Goal: Obtain resource: Download file/media

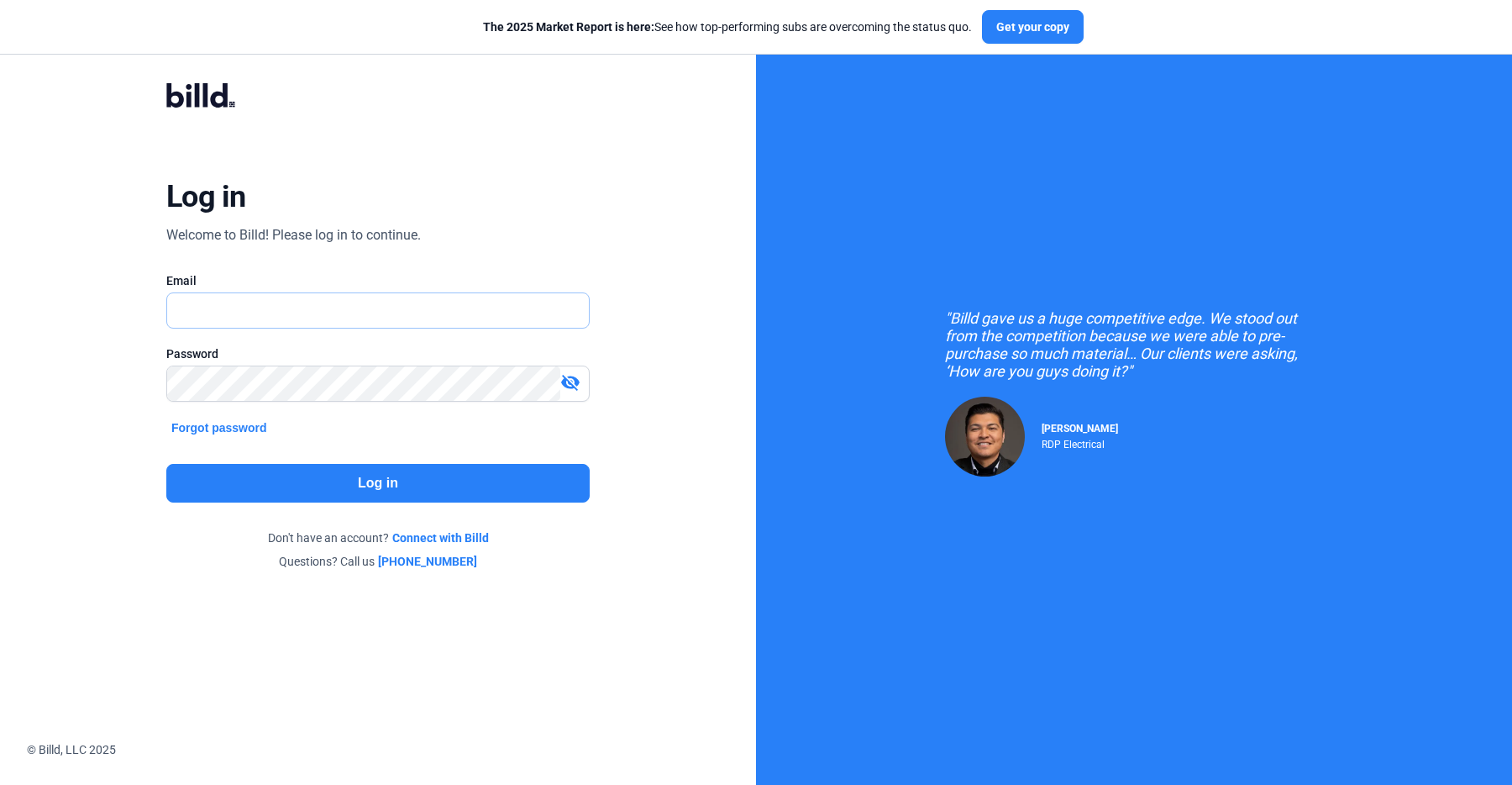
click at [290, 310] on input "text" at bounding box center [377, 310] width 422 height 34
type input "[PERSON_NAME][EMAIL_ADDRESS][PERSON_NAME][DOMAIN_NAME]"
click at [340, 473] on button "Log in" at bounding box center [377, 483] width 424 height 39
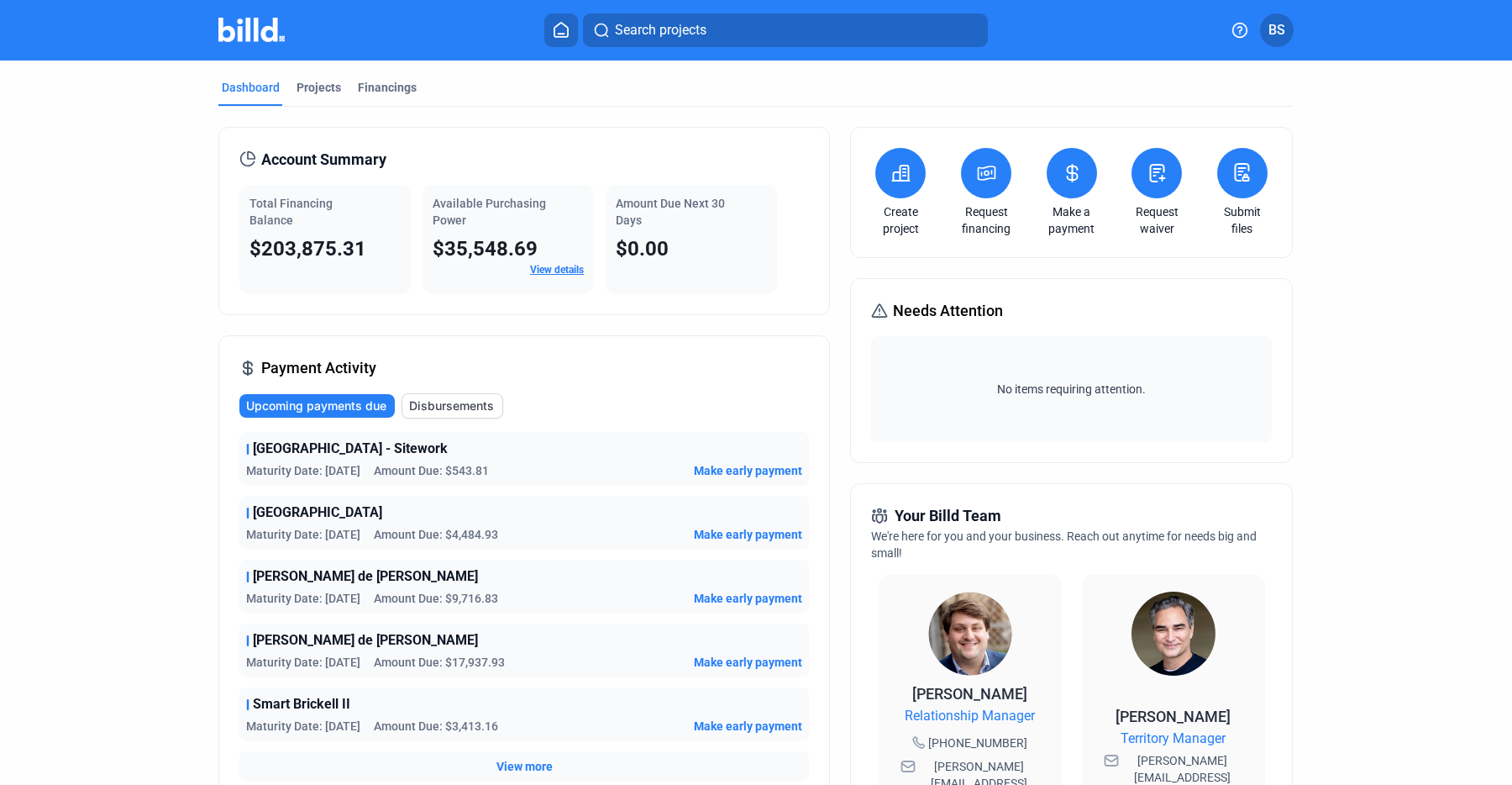
click at [467, 405] on span "Disbursements" at bounding box center [451, 406] width 85 height 17
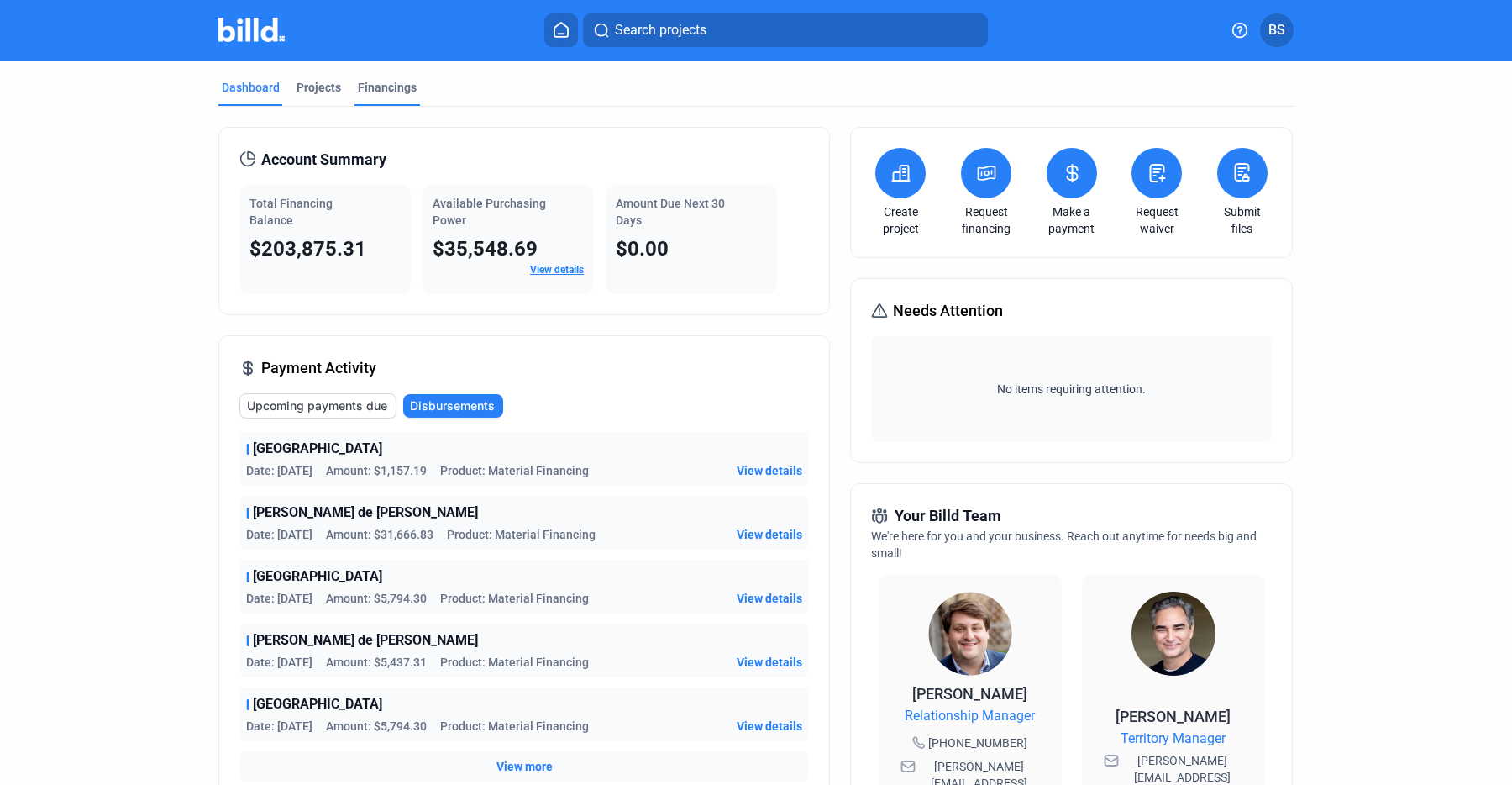
click at [387, 86] on div "Financings" at bounding box center [387, 87] width 58 height 17
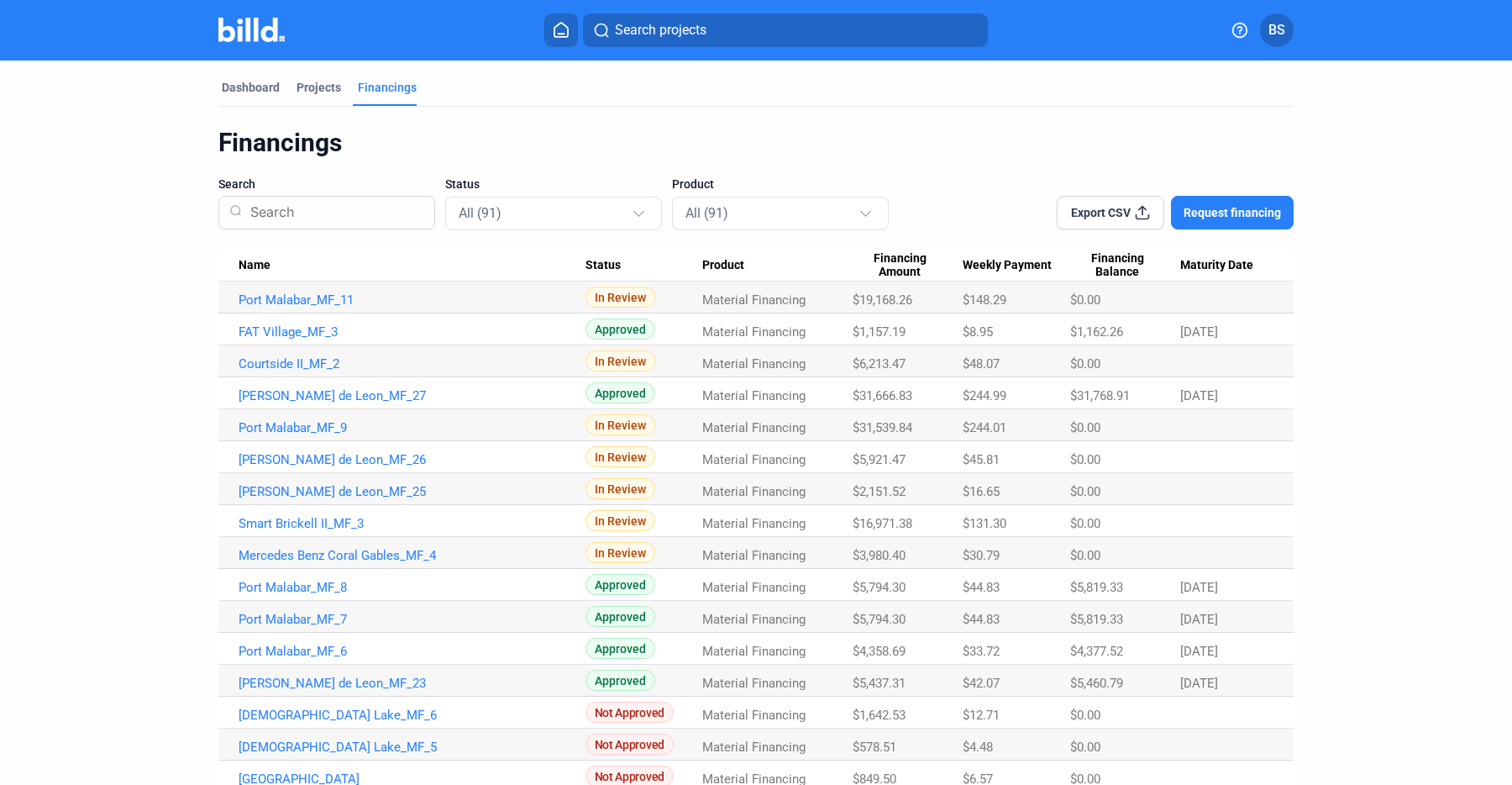
click at [1116, 218] on span "Export CSV" at bounding box center [1101, 212] width 59 height 17
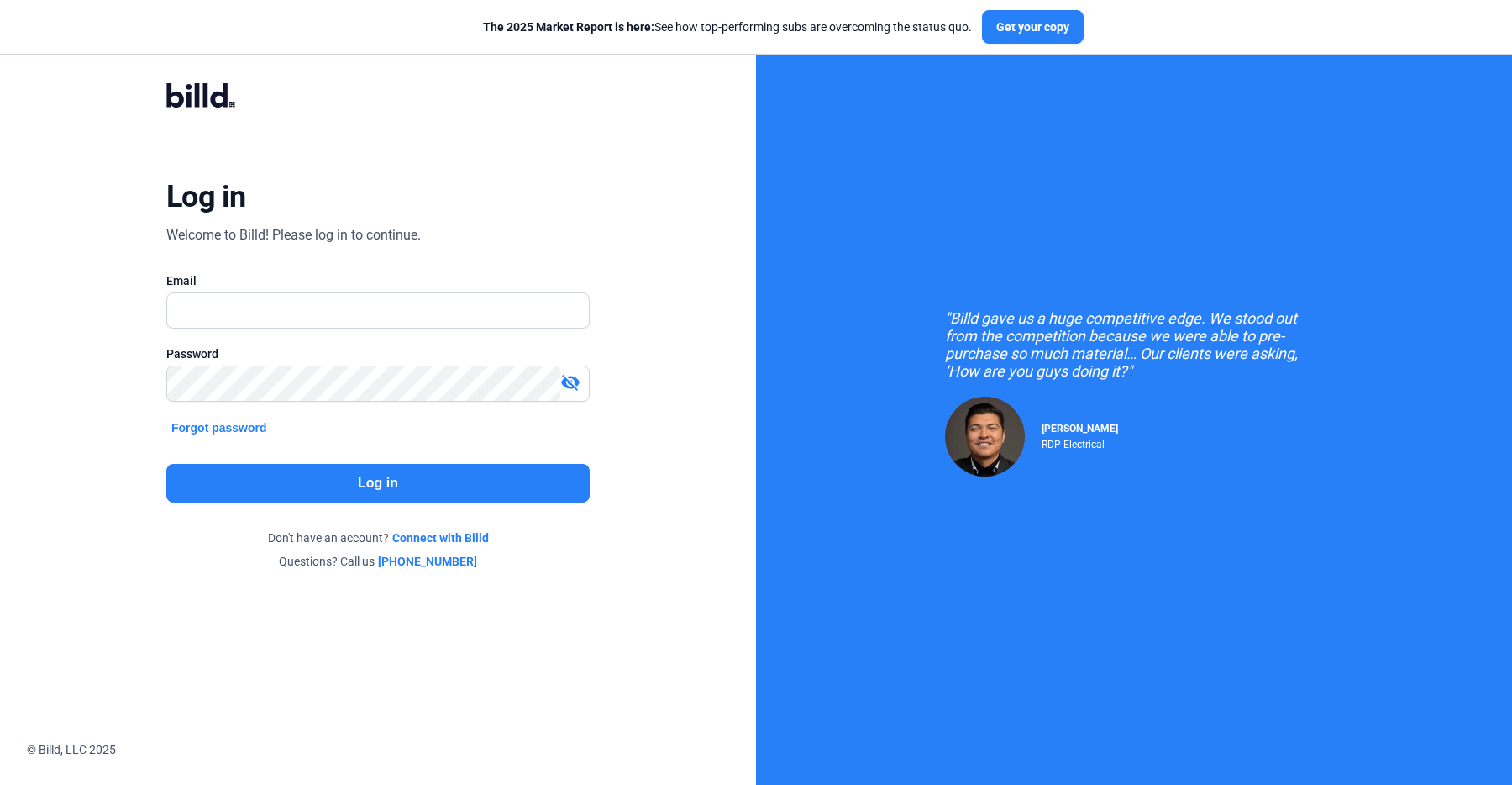
checkbox input "true"
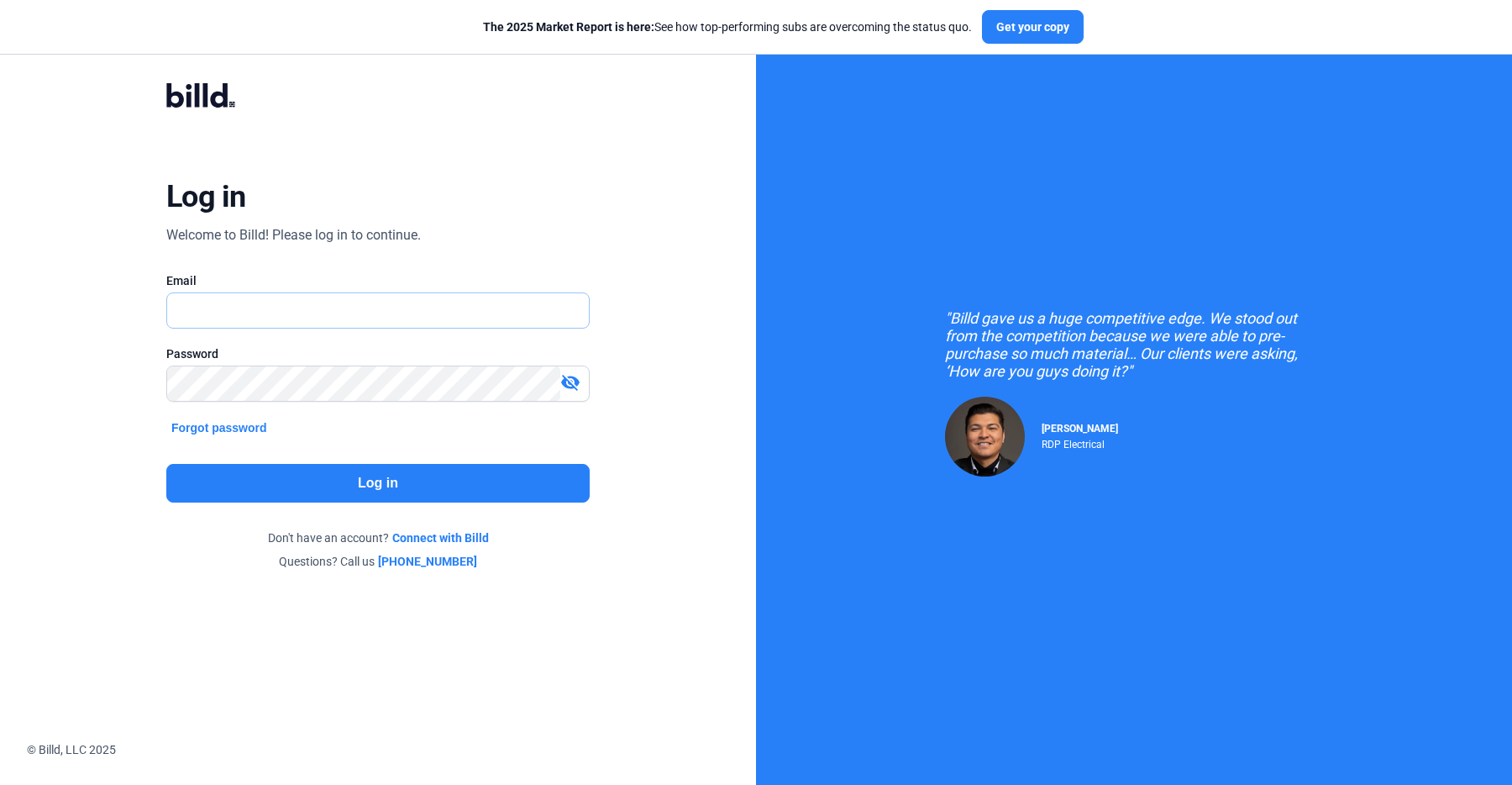
click at [273, 300] on input "text" at bounding box center [368, 310] width 403 height 34
type input "[PERSON_NAME][EMAIL_ADDRESS][PERSON_NAME][DOMAIN_NAME]"
click at [386, 466] on button "Log in" at bounding box center [377, 483] width 424 height 39
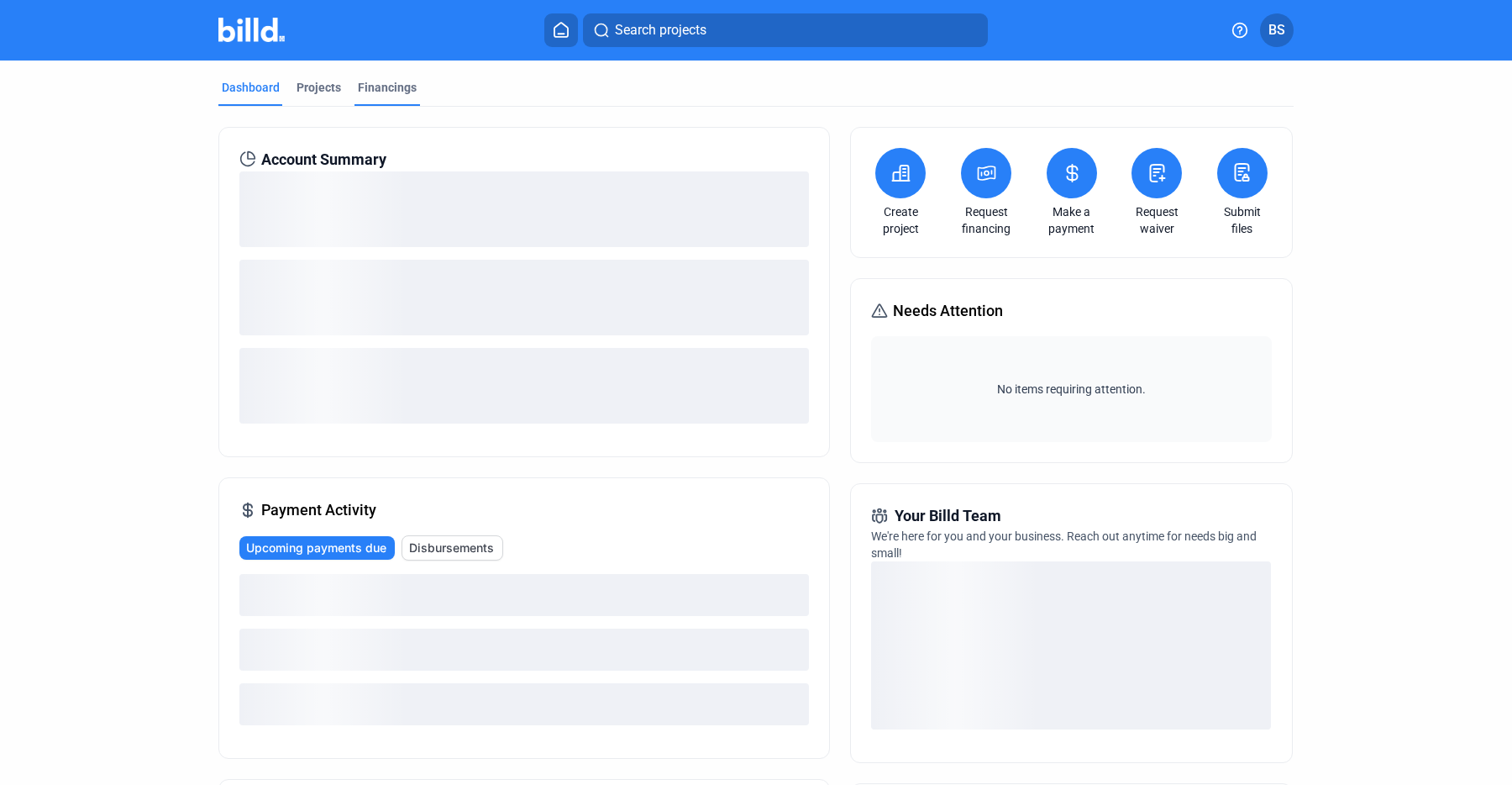
click at [362, 83] on div "Financings" at bounding box center [387, 87] width 58 height 17
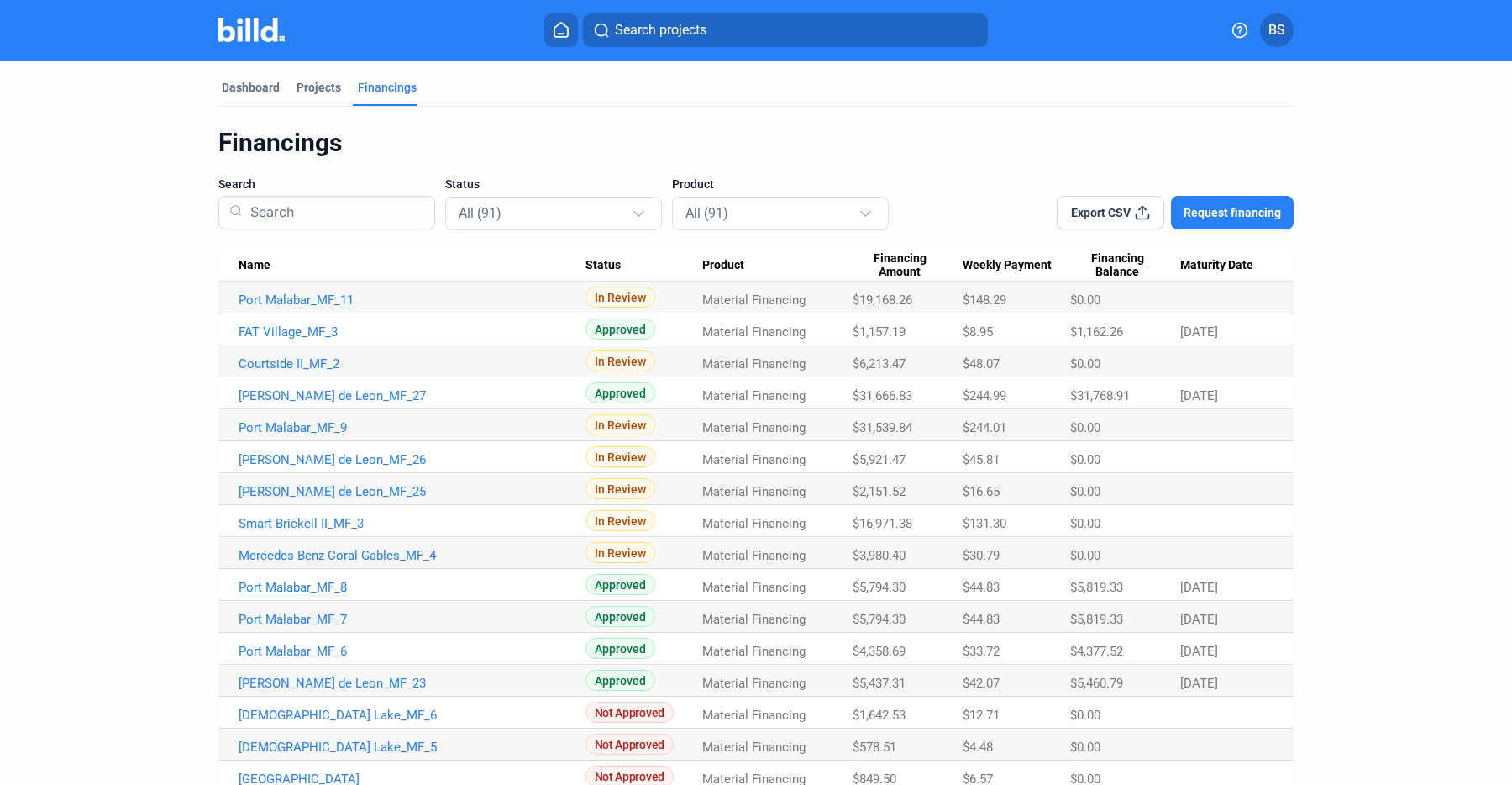
click at [314, 308] on link "Port Malabar_MF_8" at bounding box center [412, 299] width 347 height 15
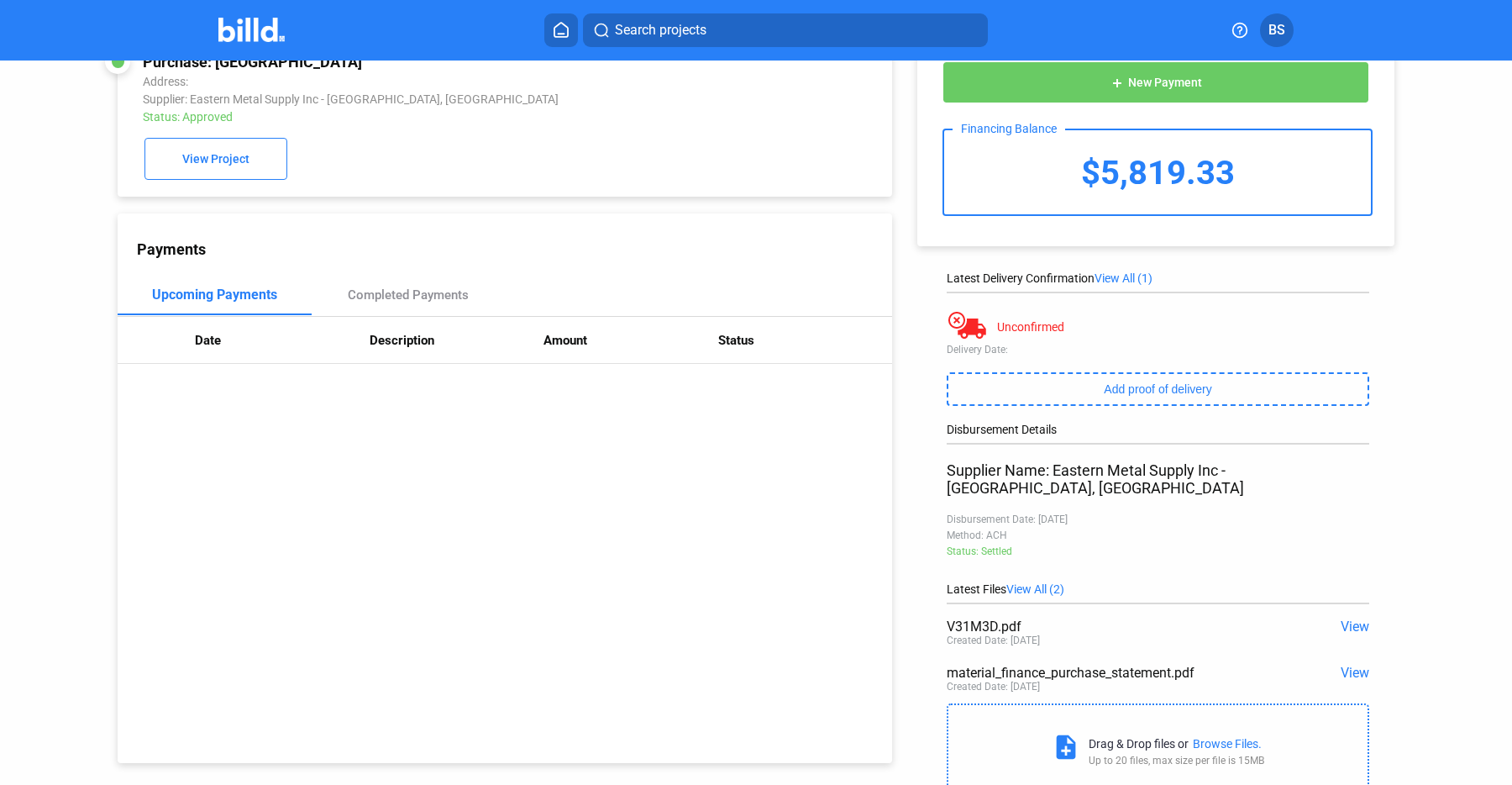
scroll to position [50, 0]
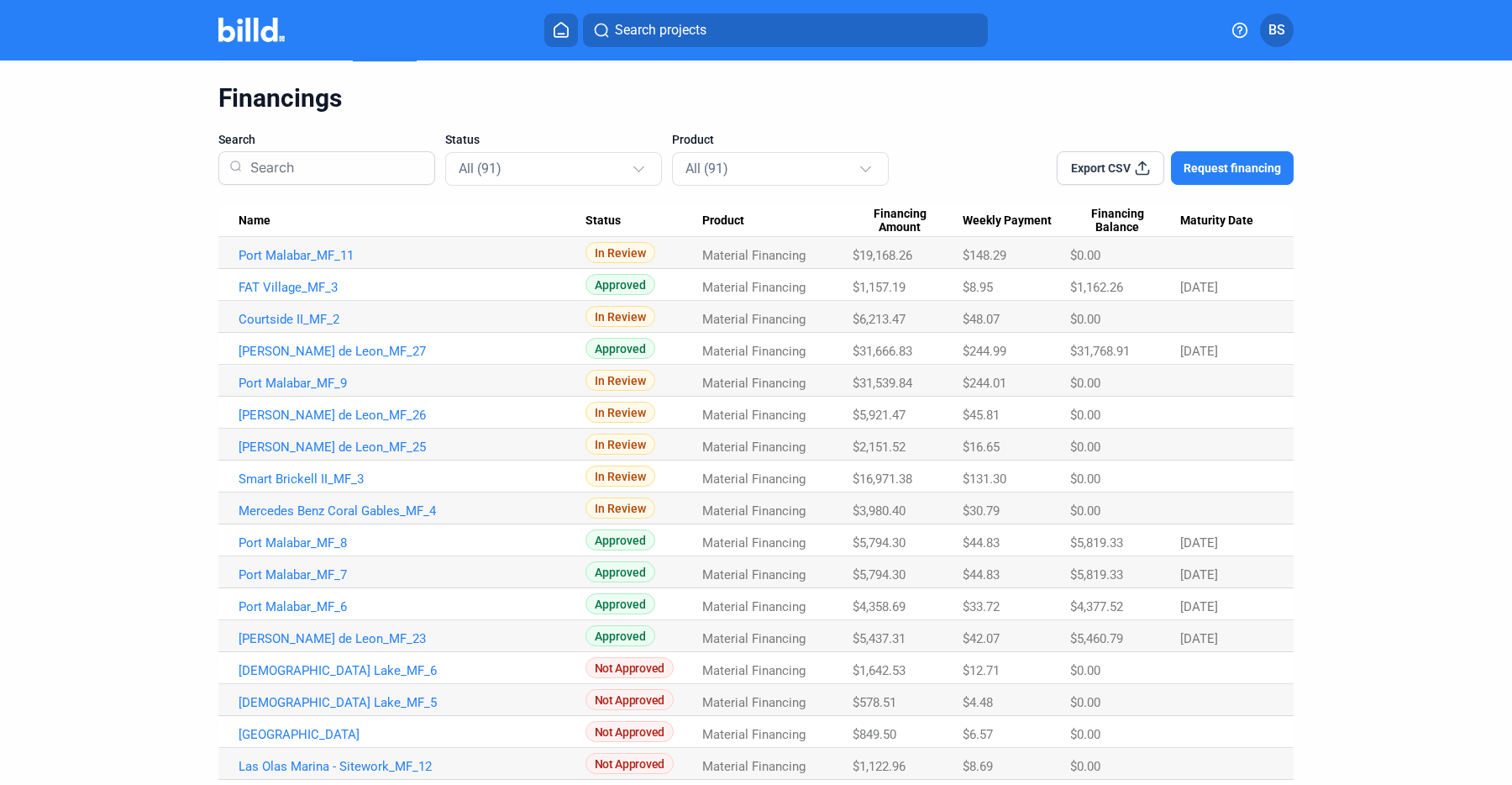
scroll to position [41, 0]
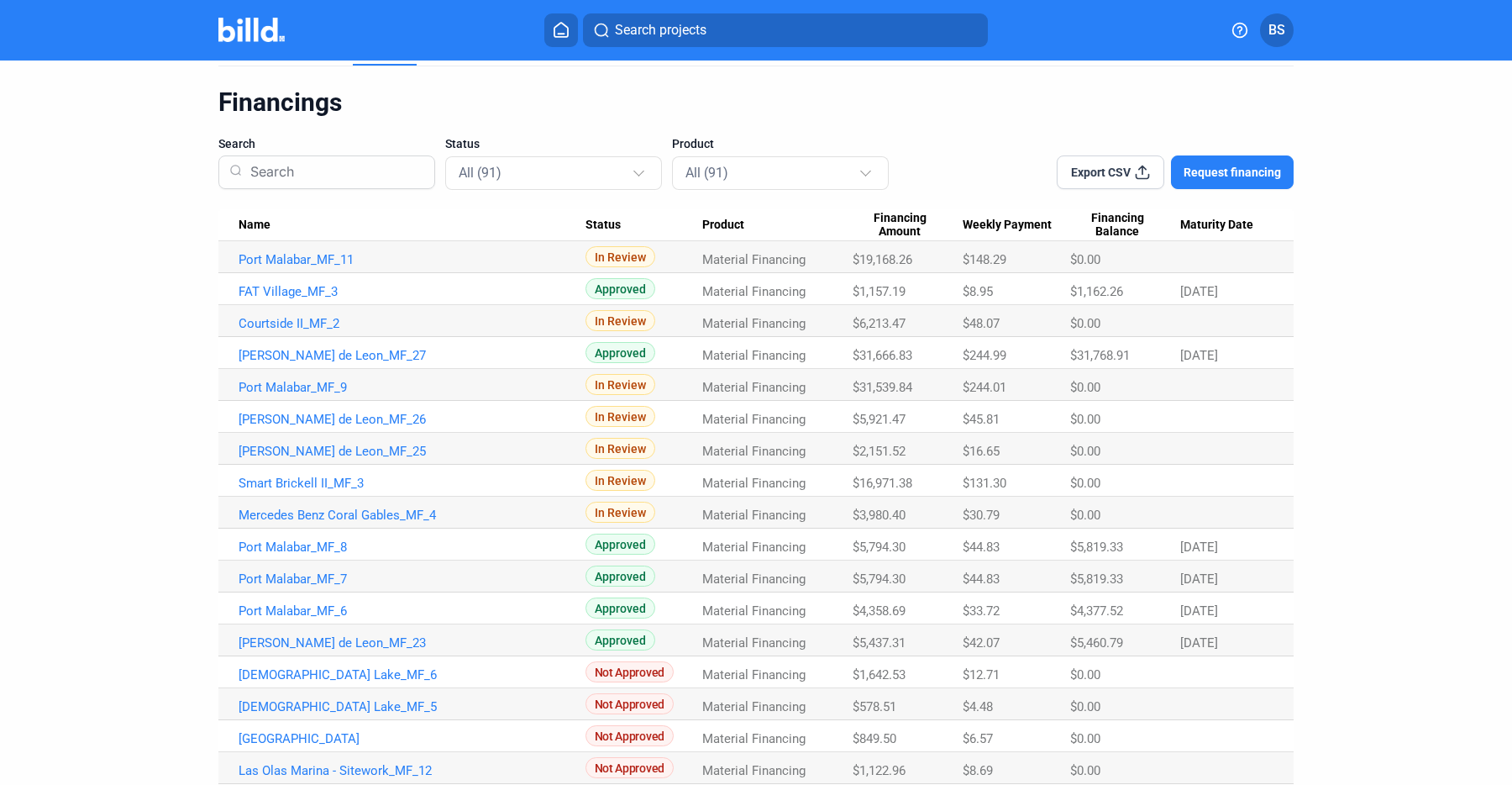
click at [1110, 171] on span "Export CSV" at bounding box center [1101, 172] width 59 height 17
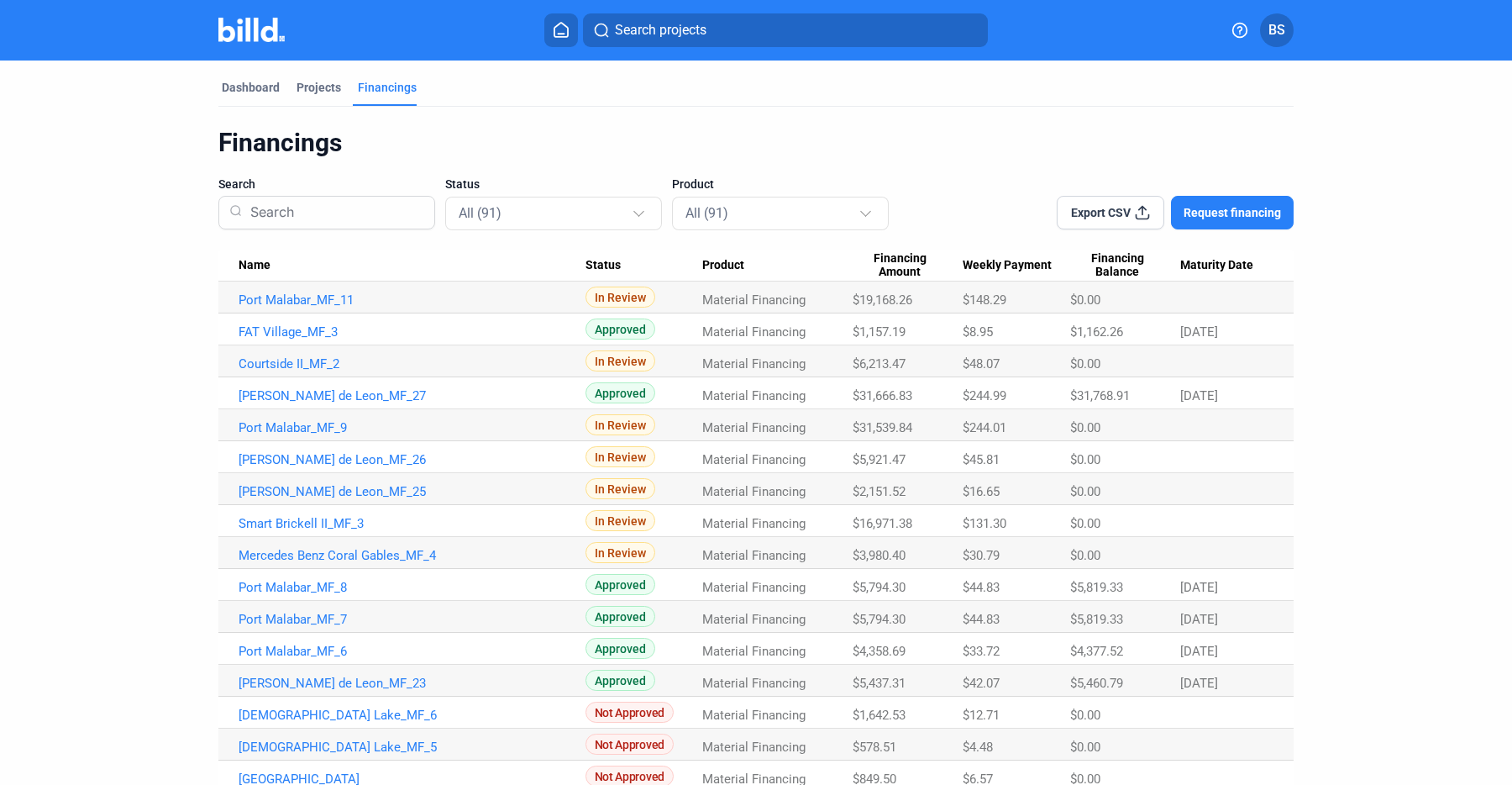
click at [1109, 207] on span "Export CSV" at bounding box center [1101, 212] width 59 height 17
